Goal: Information Seeking & Learning: Learn about a topic

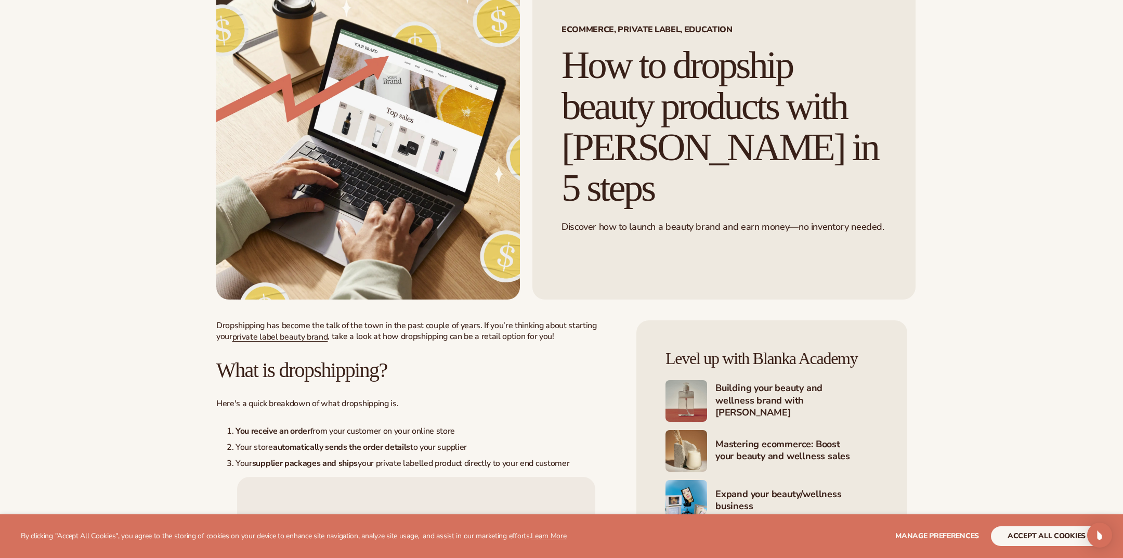
scroll to position [114, 0]
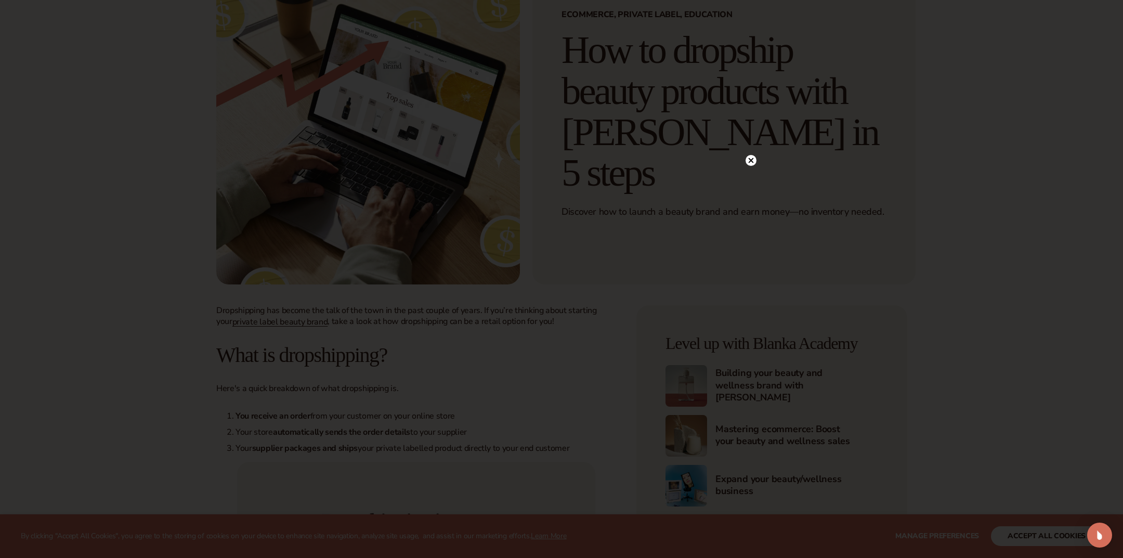
click at [752, 161] on circle at bounding box center [750, 160] width 11 height 11
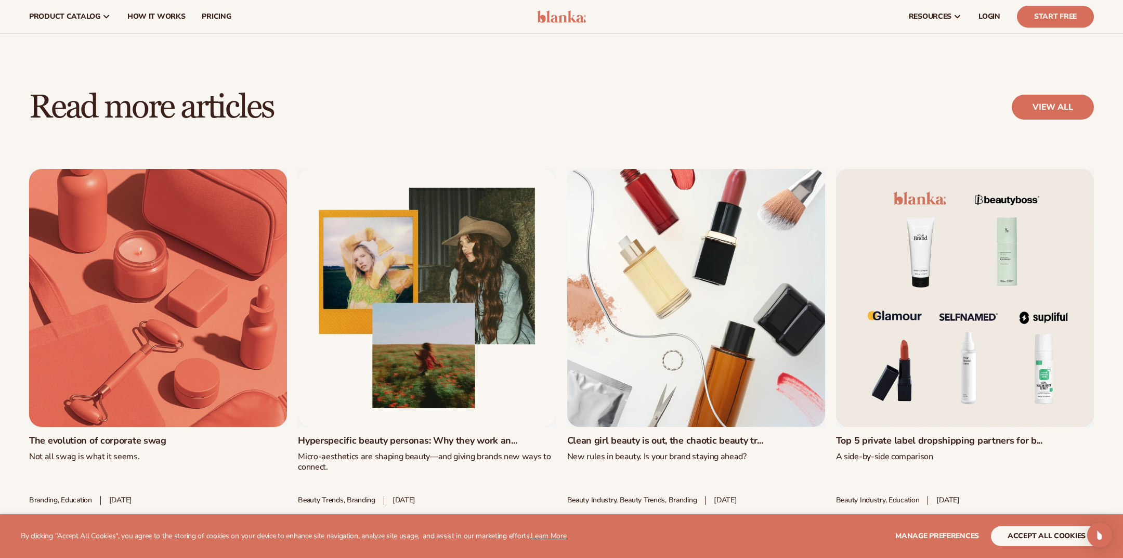
scroll to position [3830, 0]
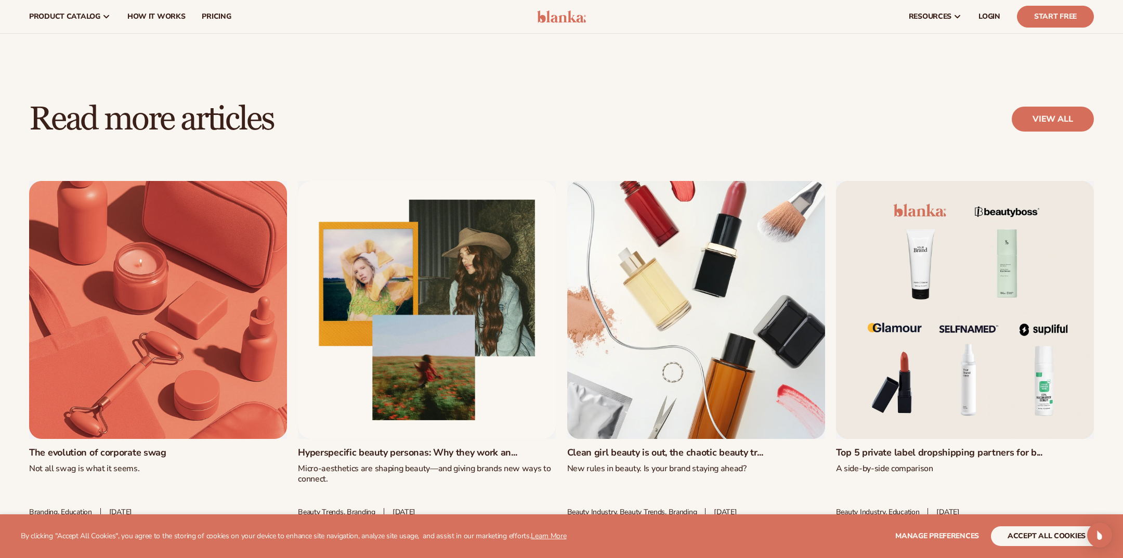
click at [703, 459] on link "Clean girl beauty is out, the chaotic beauty tr..." at bounding box center [696, 452] width 258 height 11
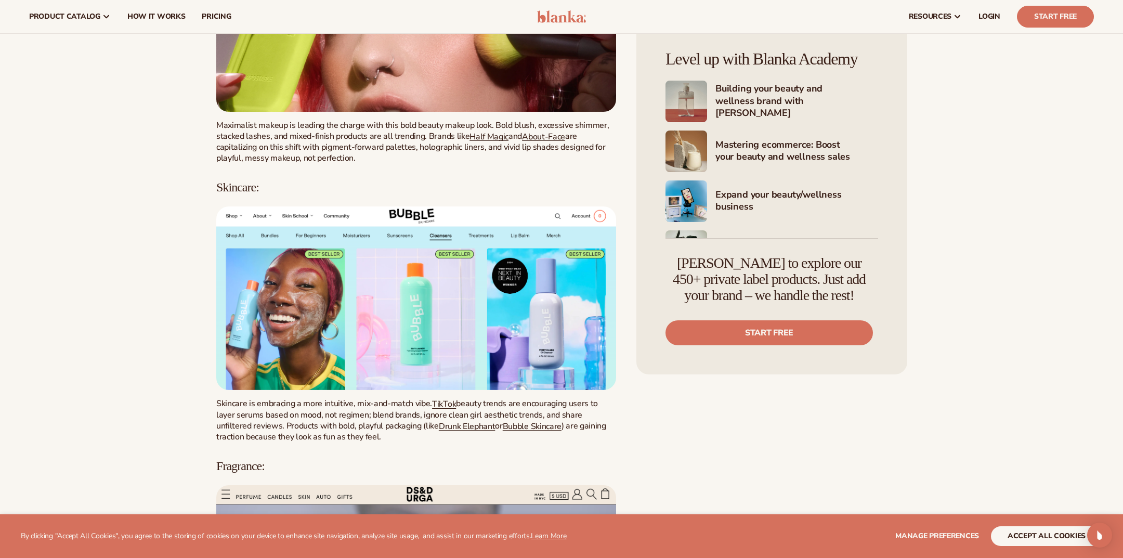
scroll to position [2090, 0]
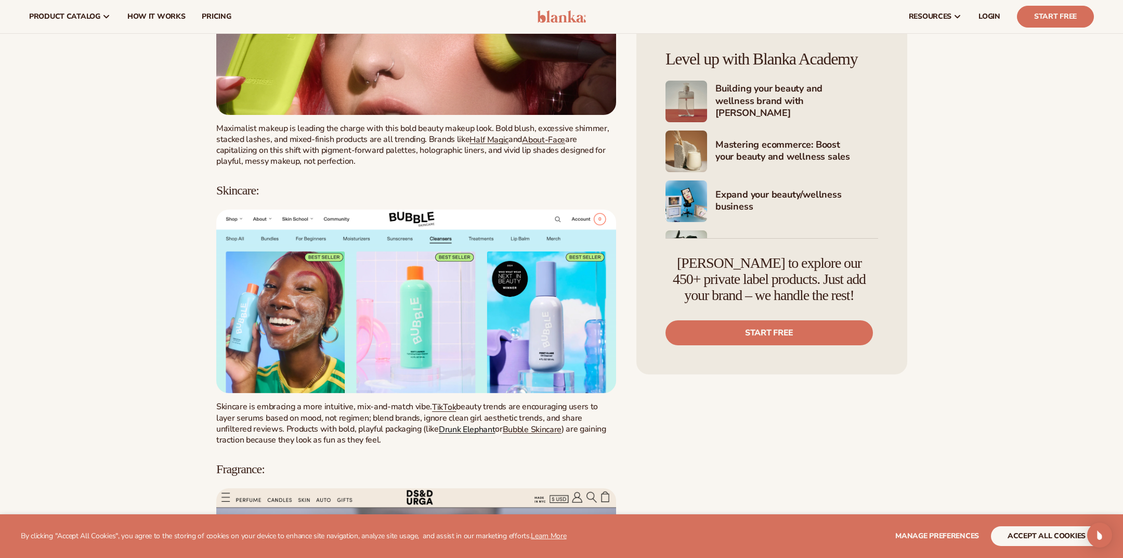
click at [439, 431] on span "Drunk Elephant" at bounding box center [467, 428] width 57 height 11
click at [503, 429] on span "Bubble Skincare" at bounding box center [532, 428] width 59 height 11
